Goal: Check status: Check status

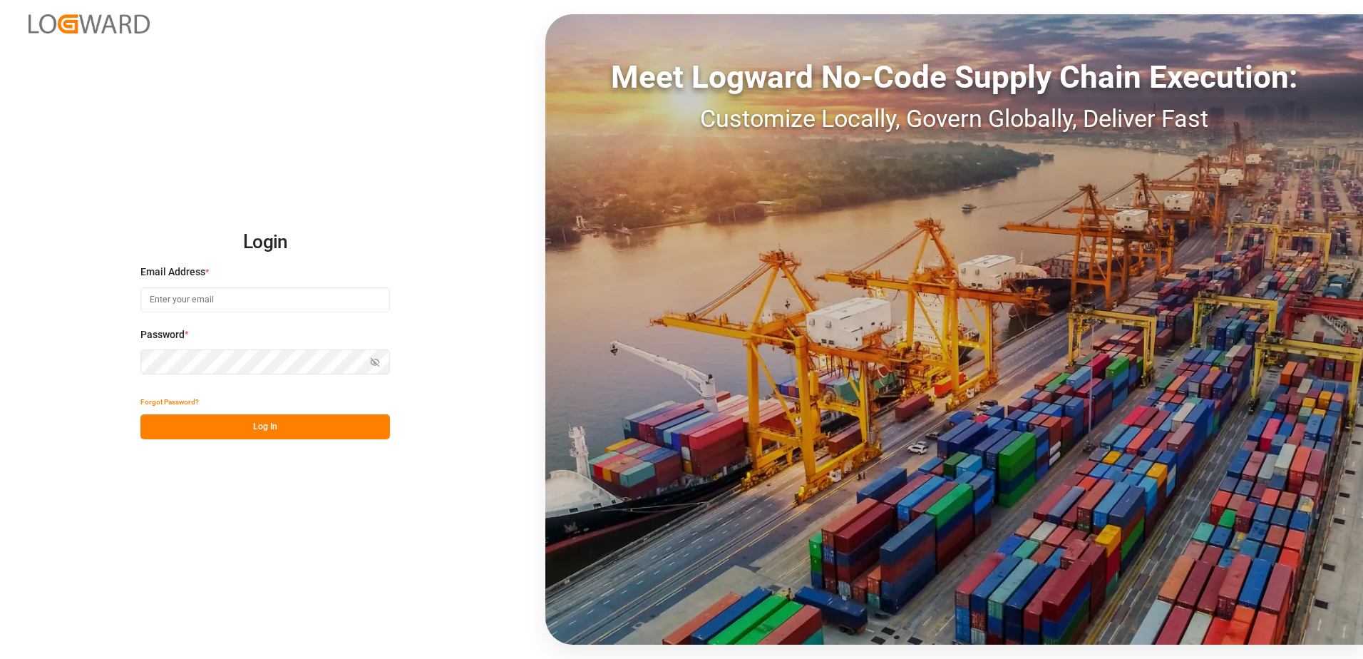
drag, startPoint x: 0, startPoint y: 0, endPoint x: 172, endPoint y: 298, distance: 344.0
click at [171, 298] on input at bounding box center [265, 299] width 250 height 25
type input "[PERSON_NAME][EMAIL_ADDRESS][PERSON_NAME][DOMAIN_NAME]"
click at [374, 357] on icon "button" at bounding box center [375, 362] width 10 height 10
click at [376, 359] on icon "button" at bounding box center [375, 362] width 9 height 6
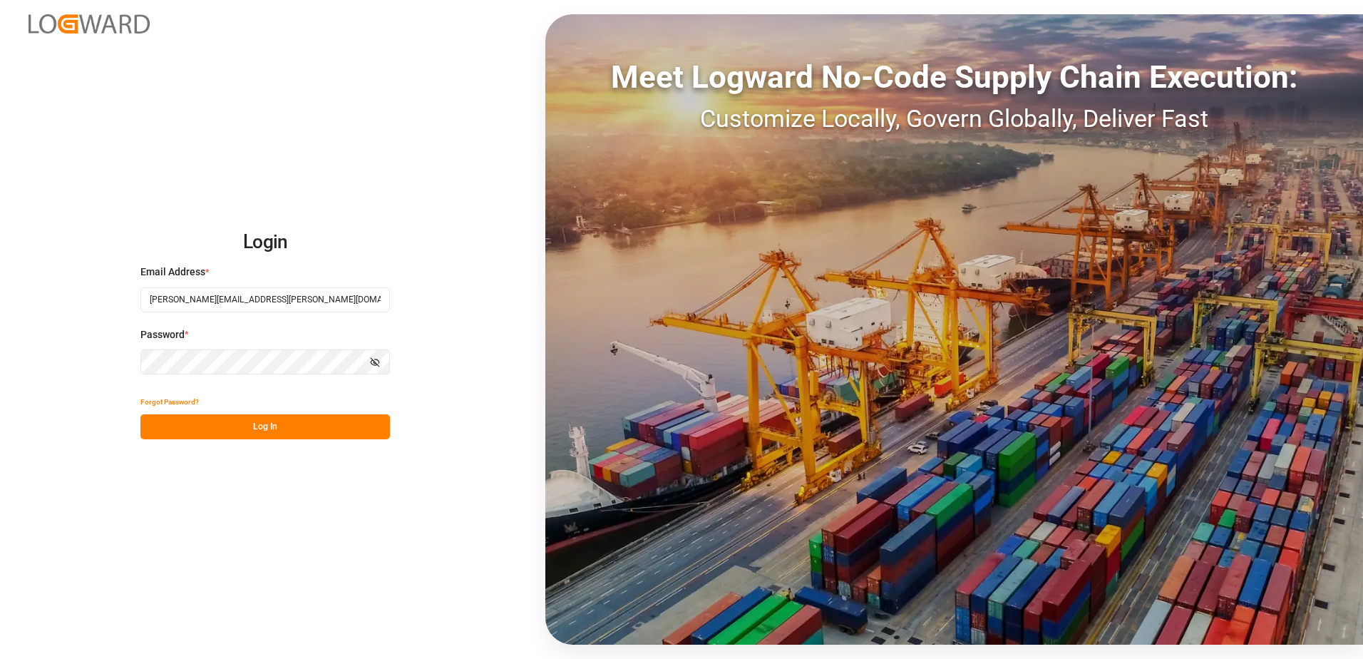
click at [308, 434] on button "Log In" at bounding box center [265, 426] width 250 height 25
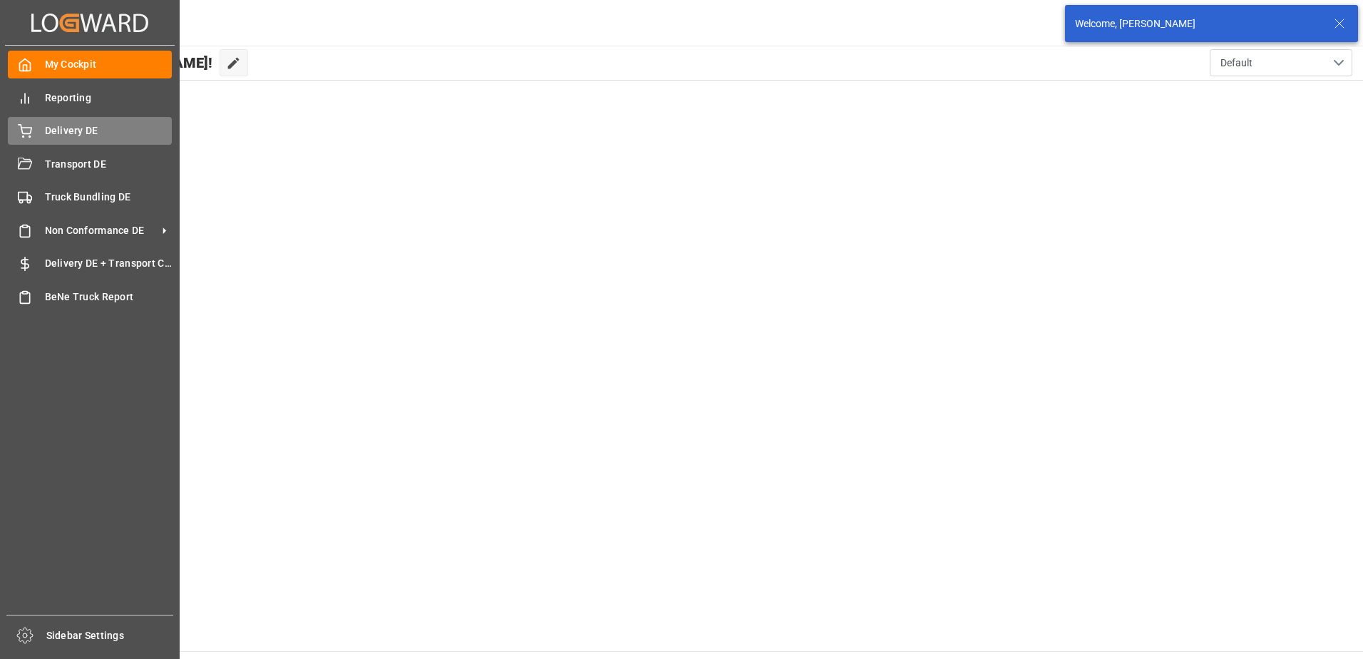
click at [69, 129] on span "Delivery DE" at bounding box center [109, 130] width 128 height 15
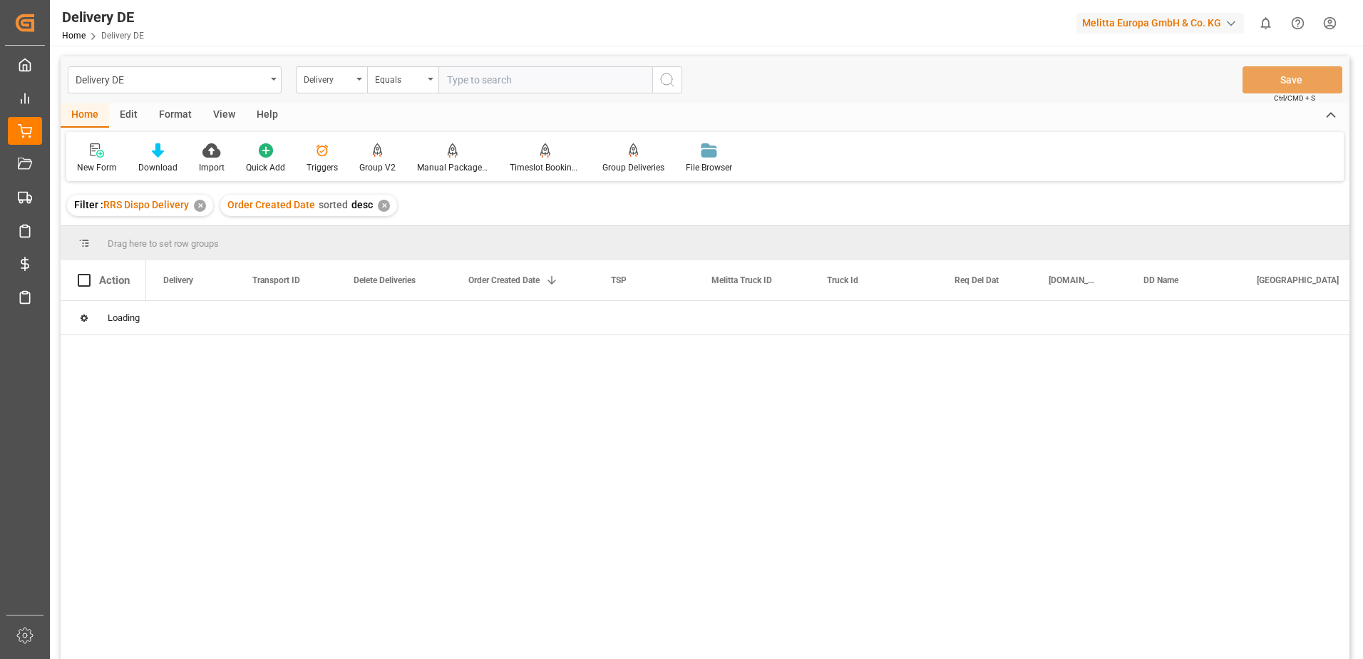
click at [475, 79] on input "text" at bounding box center [545, 79] width 214 height 27
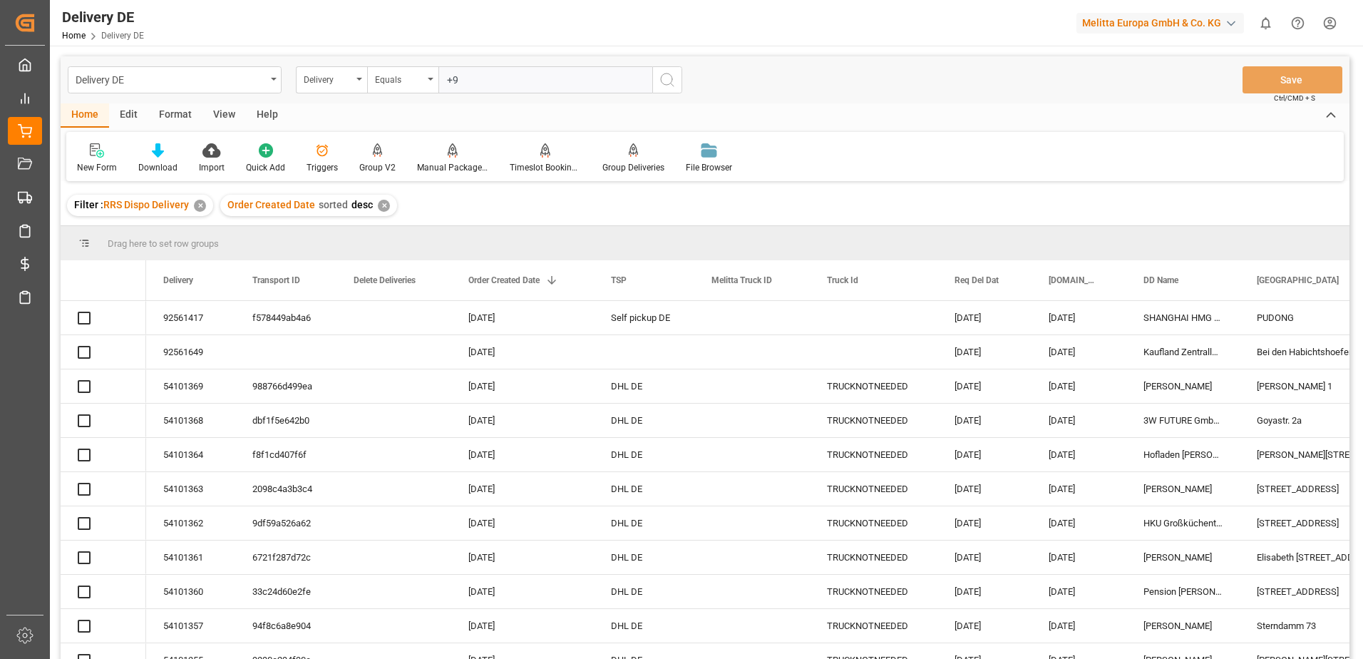
type input "+"
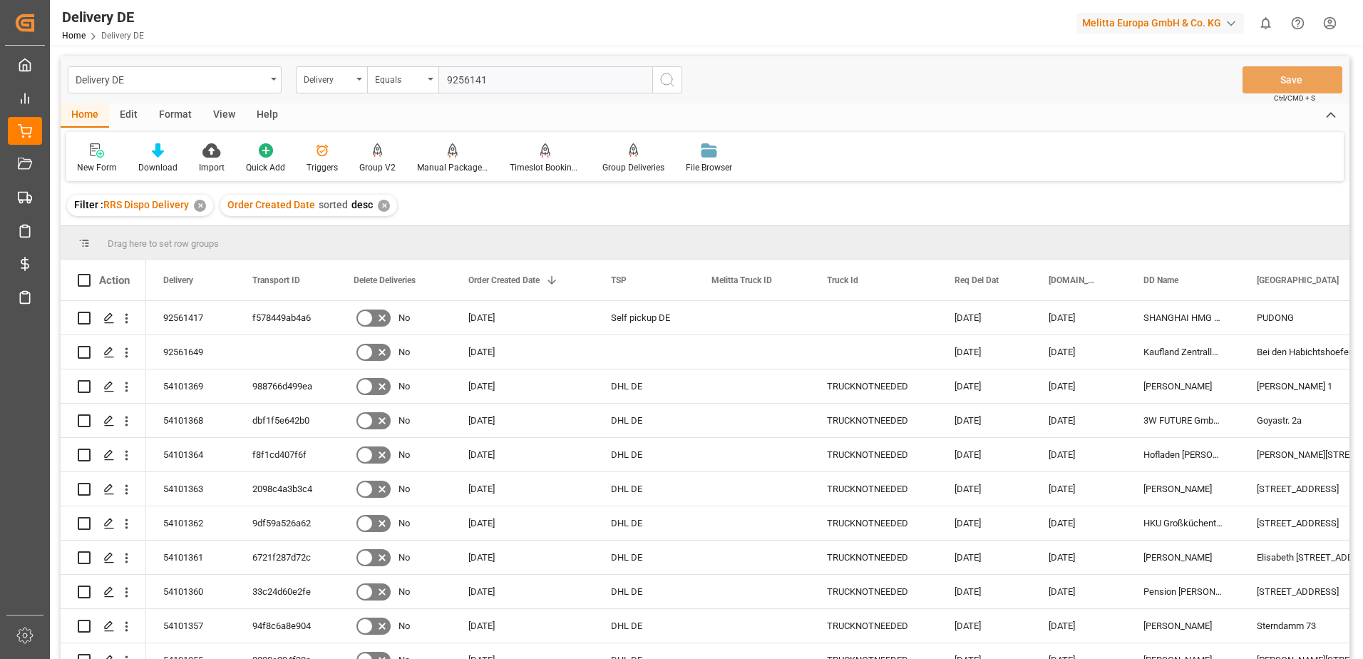
type input "92561417"
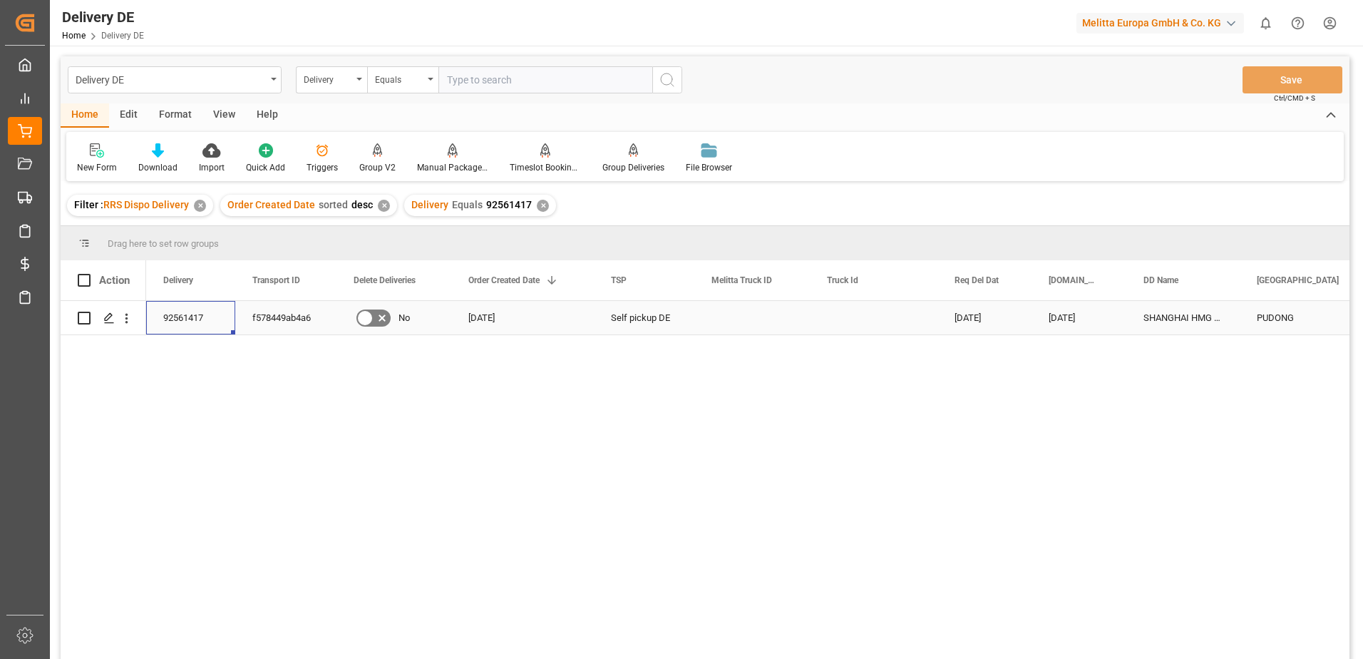
click at [179, 318] on div "92561417" at bounding box center [190, 318] width 89 height 34
click at [263, 319] on div "f578449ab4a6" at bounding box center [285, 318] width 101 height 34
click at [197, 324] on div "92561417" at bounding box center [190, 318] width 89 height 34
click at [269, 317] on div "f578449ab4a6" at bounding box center [285, 318] width 101 height 34
